Goal: Information Seeking & Learning: Learn about a topic

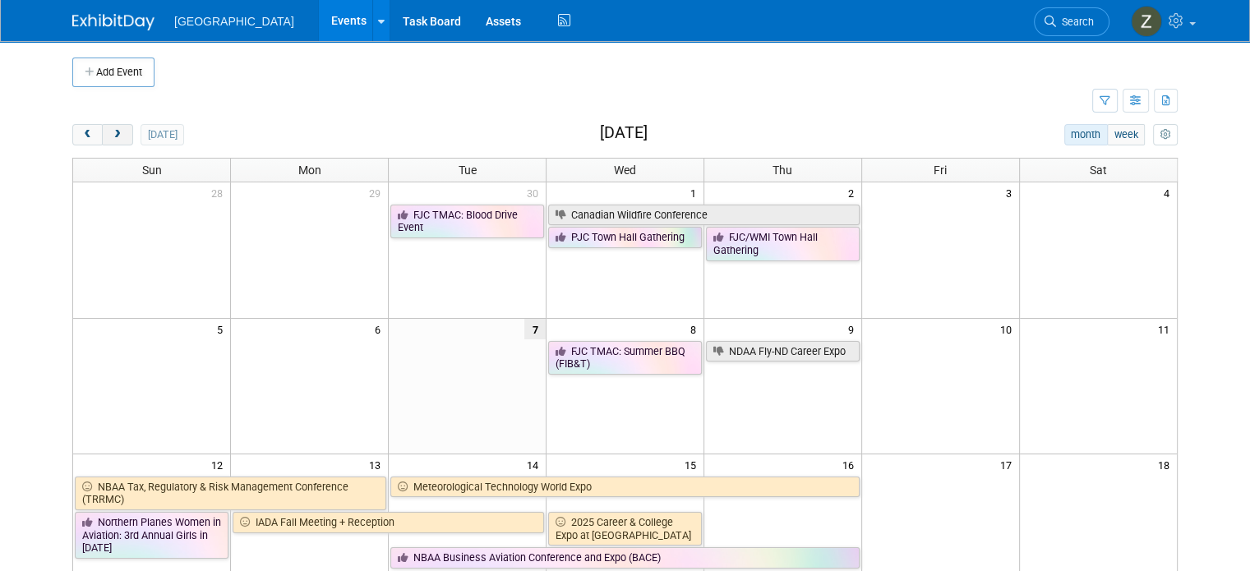
click at [114, 138] on button "next" at bounding box center [117, 134] width 30 height 21
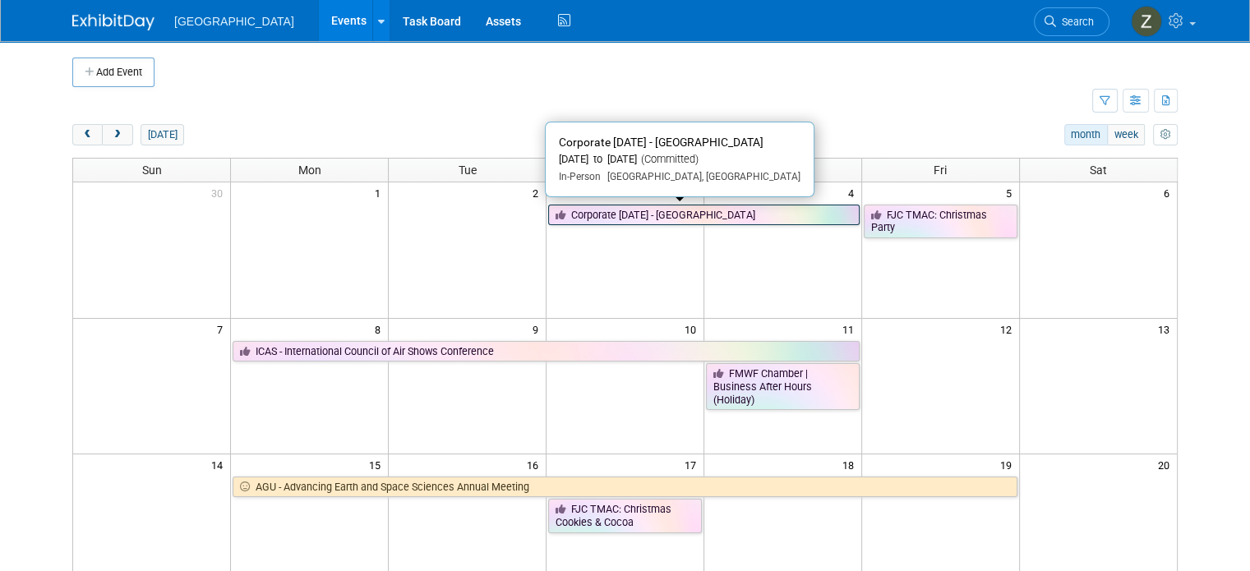
click at [737, 209] on link "Corporate [DATE] - [GEOGRAPHIC_DATA]" at bounding box center [703, 215] width 311 height 21
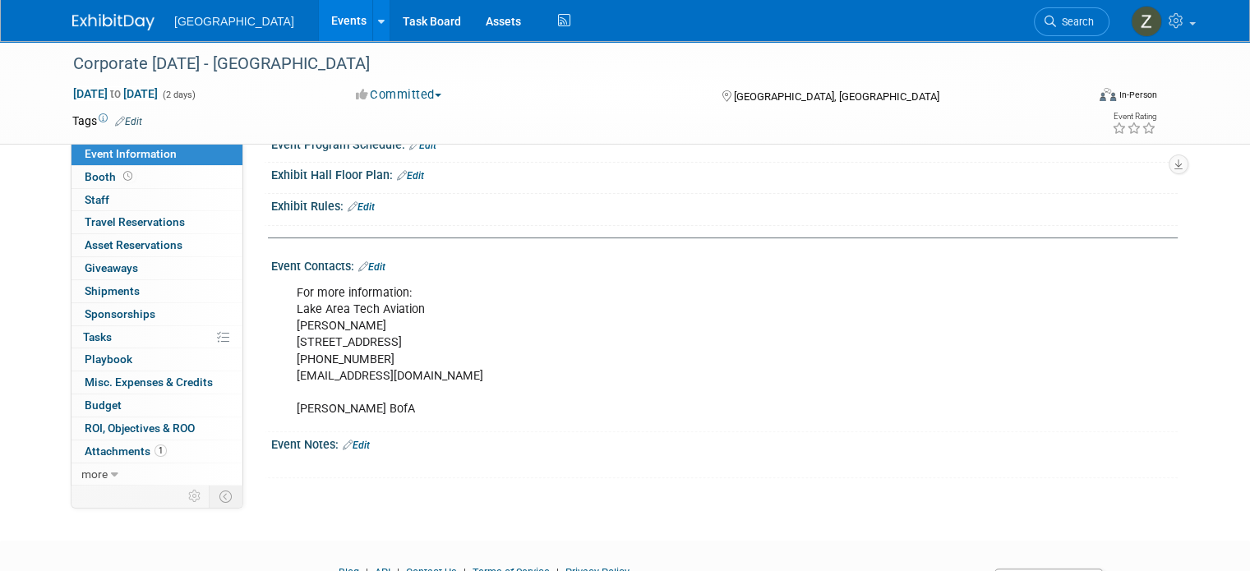
scroll to position [575, 0]
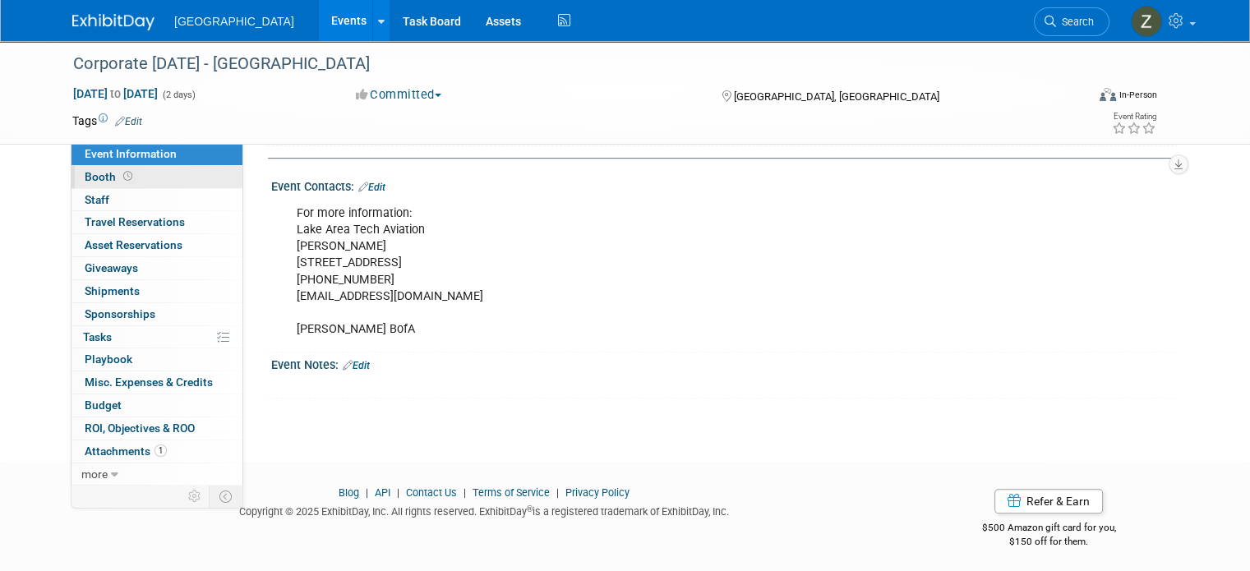
click at [141, 174] on link "Booth" at bounding box center [156, 177] width 171 height 22
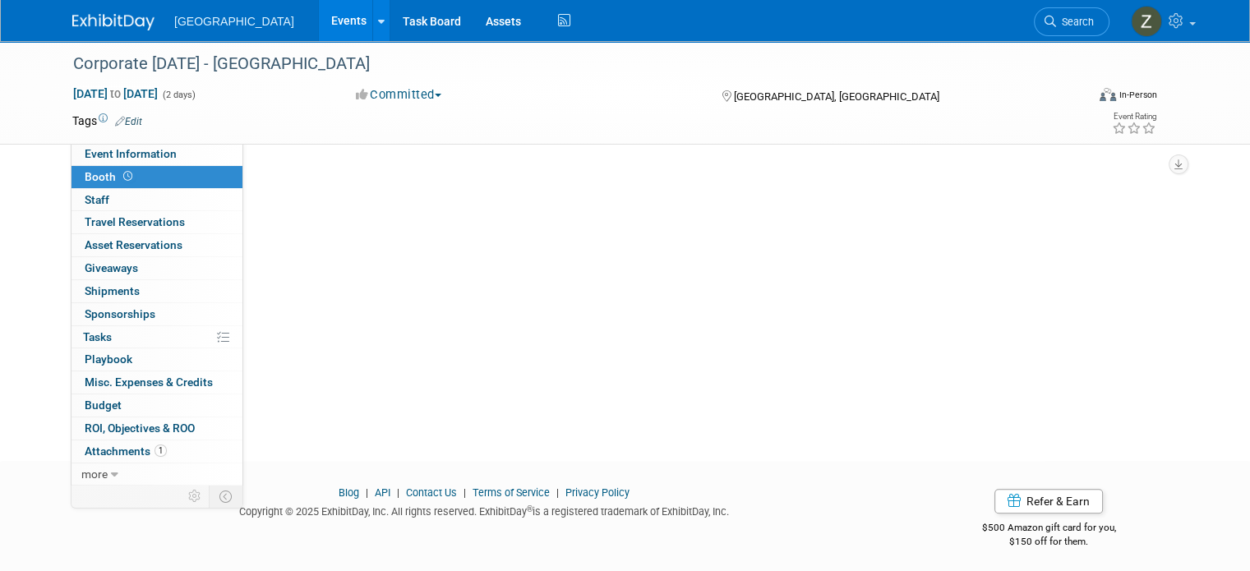
scroll to position [0, 0]
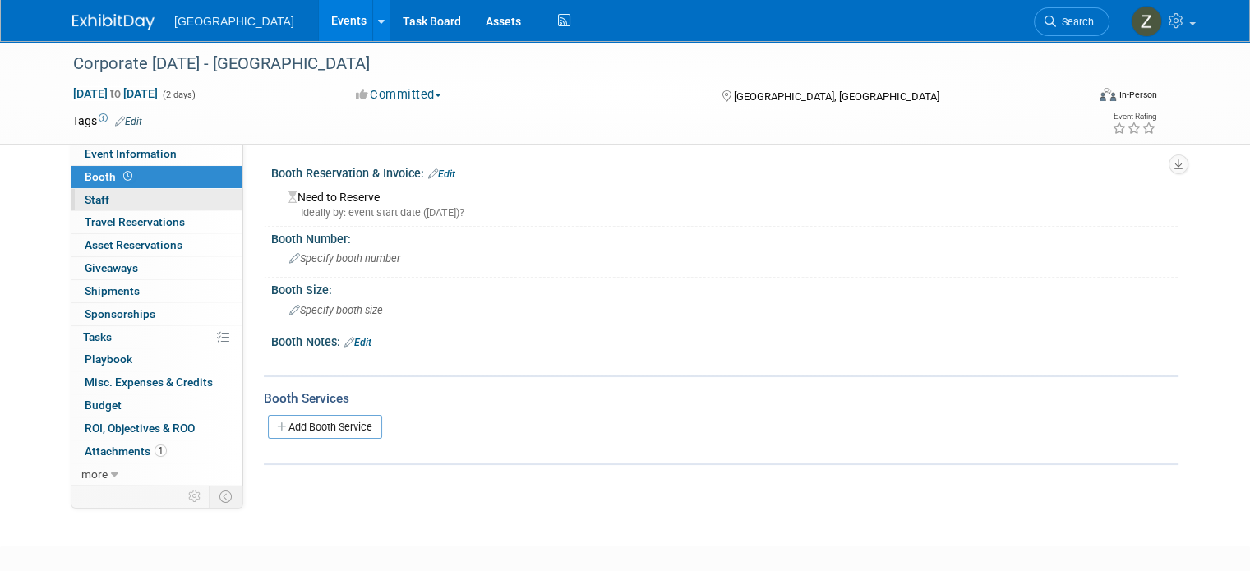
click at [137, 203] on link "0 Staff 0" at bounding box center [156, 200] width 171 height 22
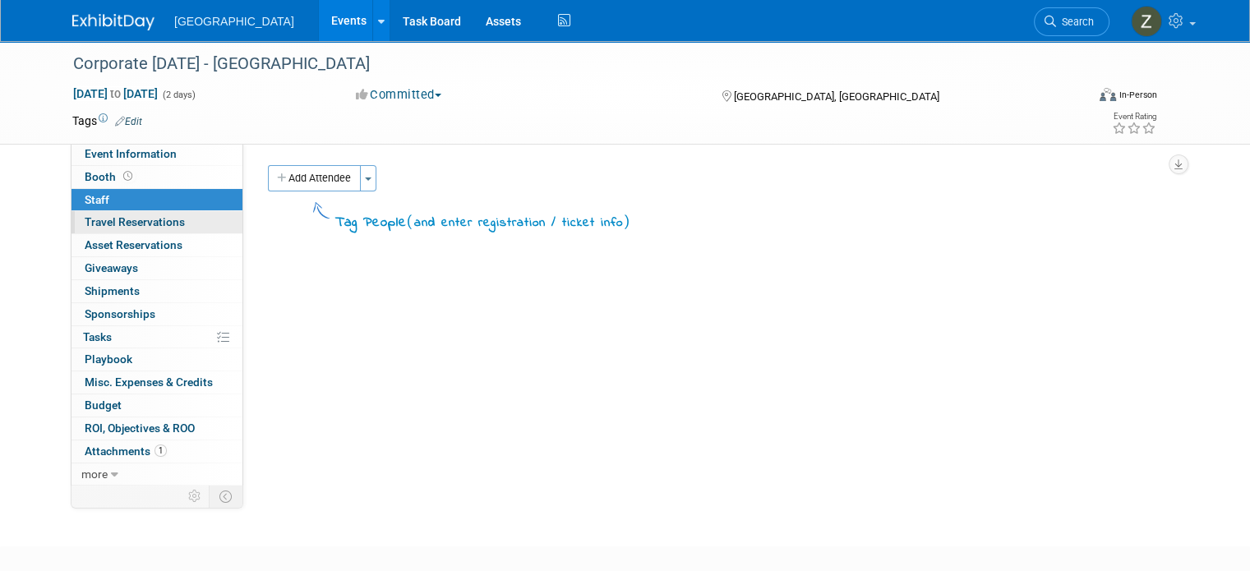
click at [138, 223] on span "Travel Reservations 0" at bounding box center [135, 221] width 100 height 13
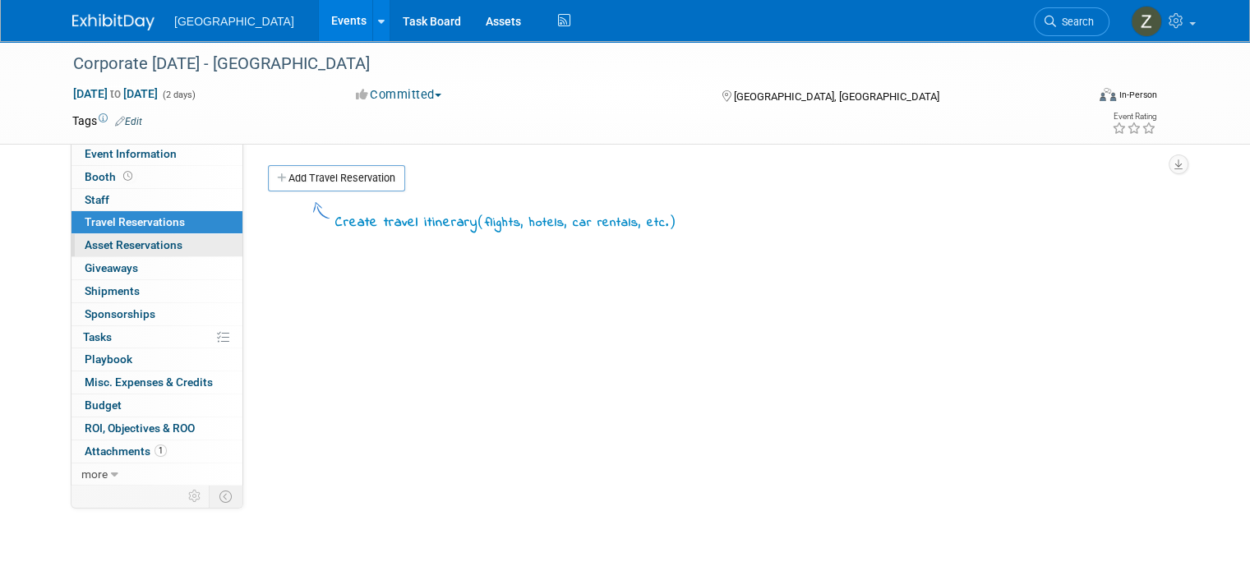
click at [144, 250] on span "Asset Reservations 0" at bounding box center [134, 244] width 98 height 13
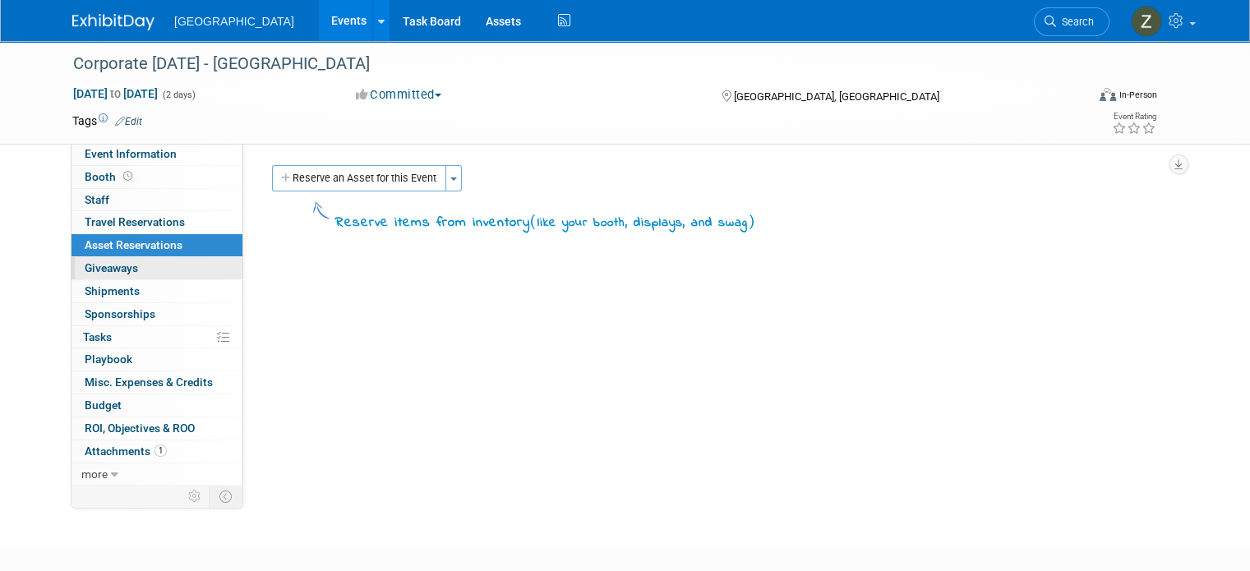
click at [136, 272] on link "0 Giveaways 0" at bounding box center [156, 268] width 171 height 22
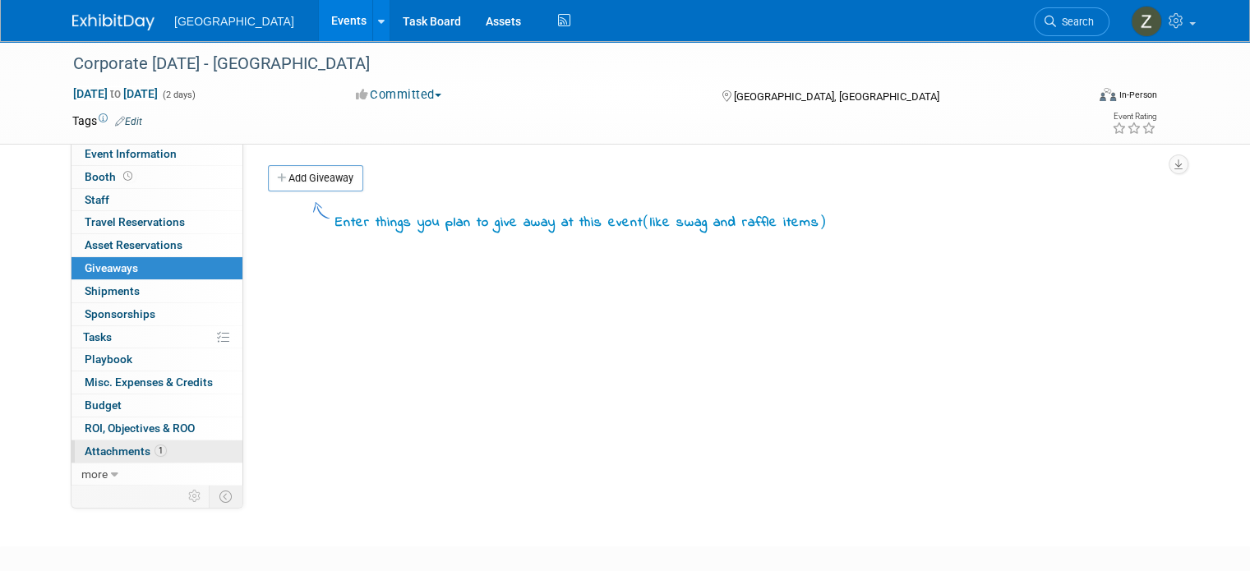
click at [159, 447] on link "1 Attachments 1" at bounding box center [156, 451] width 171 height 22
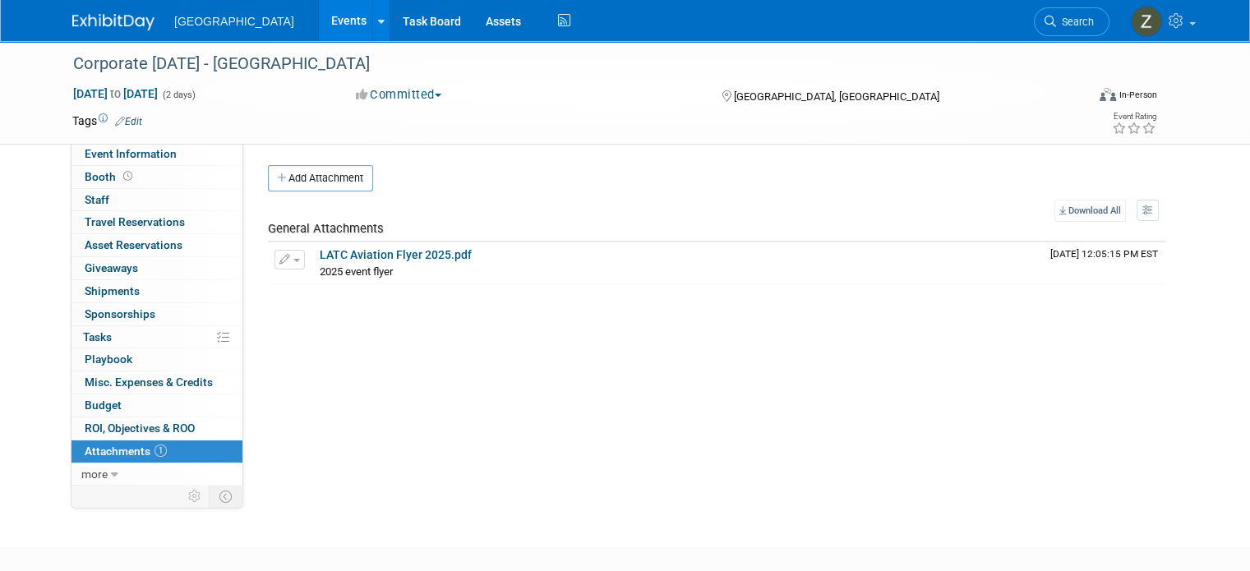
click at [319, 39] on link "Events" at bounding box center [349, 20] width 60 height 41
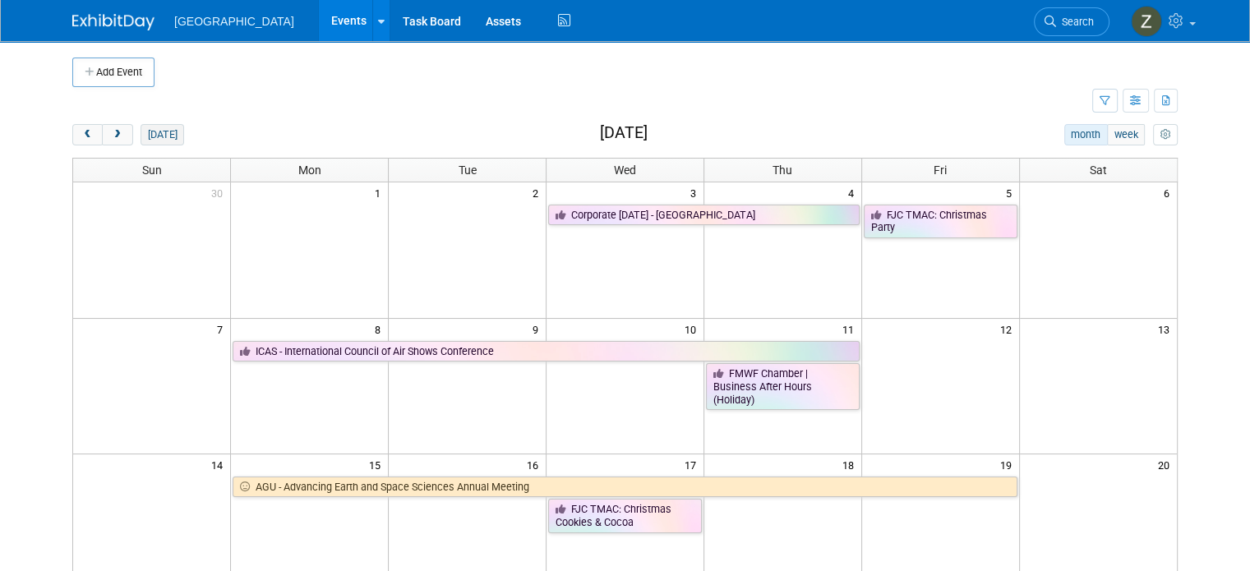
click at [140, 128] on button "[DATE]" at bounding box center [162, 134] width 44 height 21
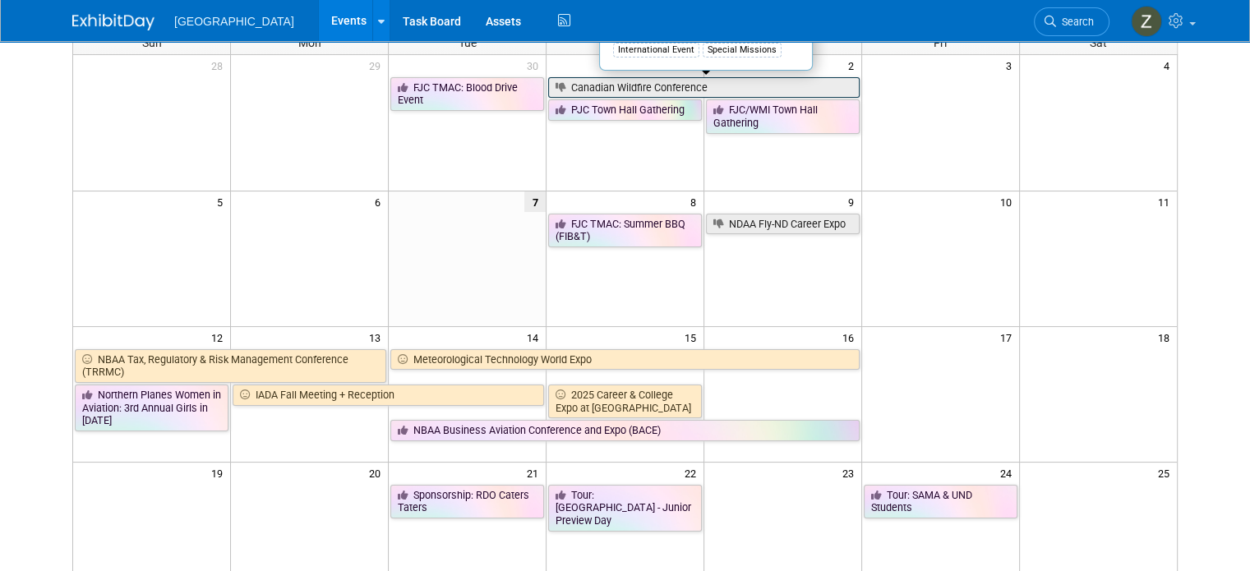
scroll to position [164, 0]
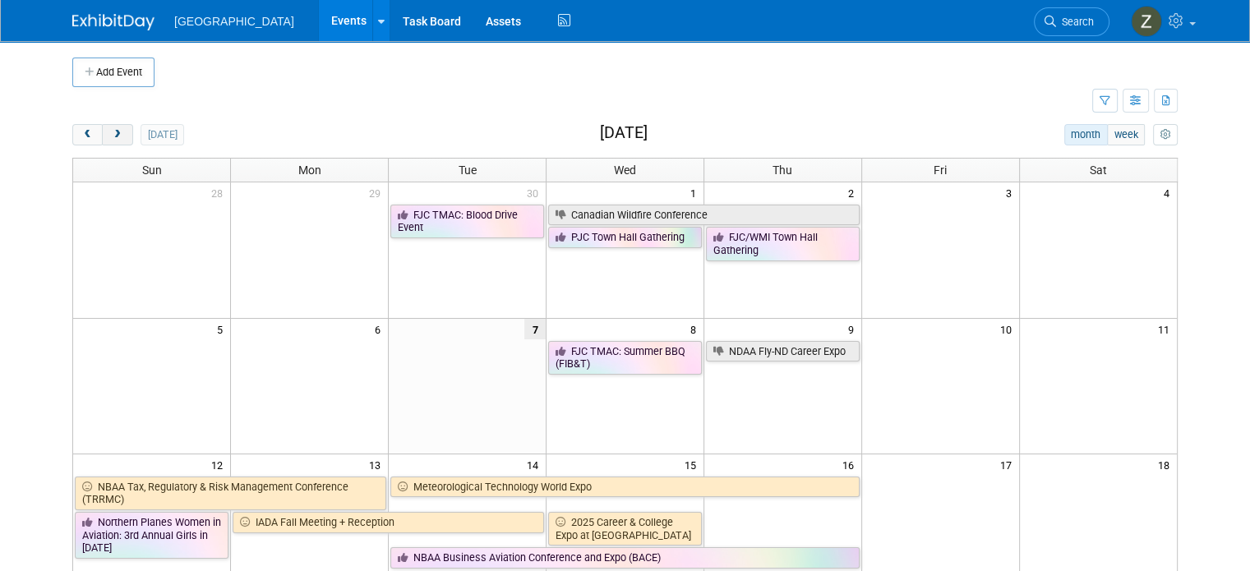
click at [115, 133] on button "next" at bounding box center [117, 134] width 30 height 21
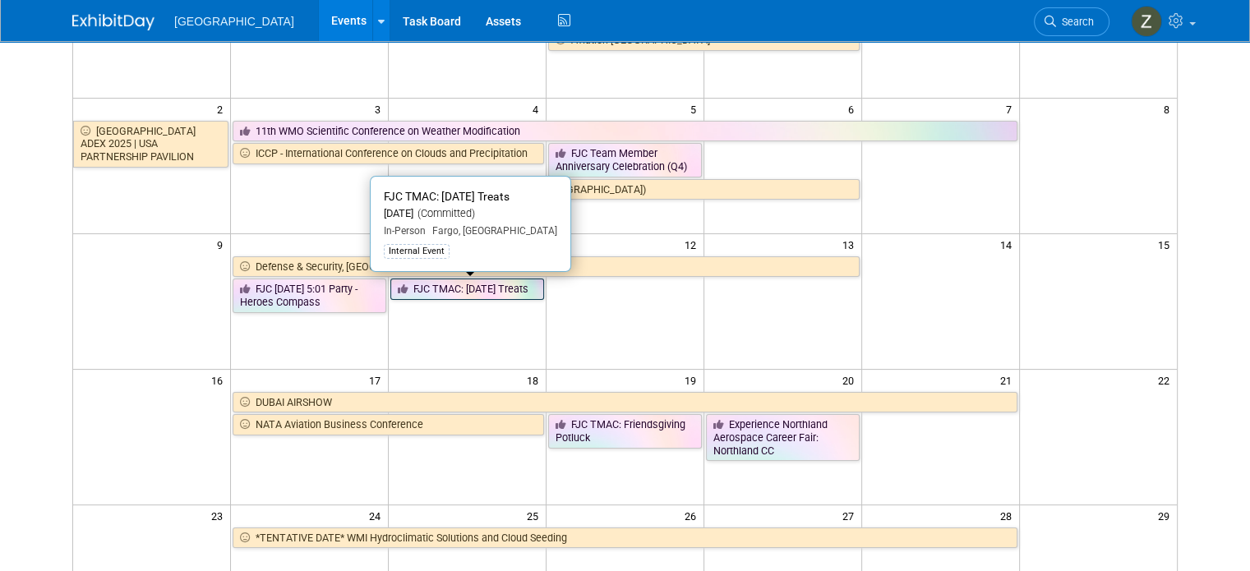
scroll to position [246, 0]
